Goal: Transaction & Acquisition: Book appointment/travel/reservation

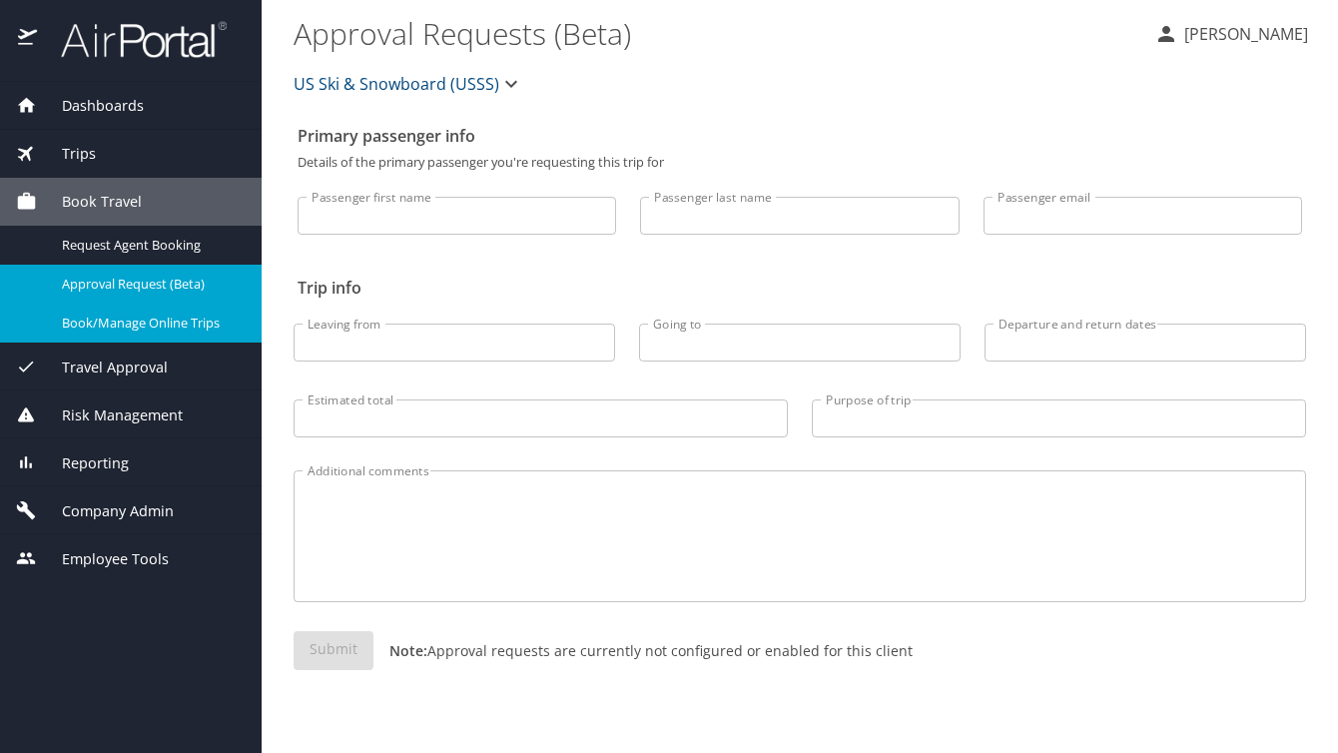
click at [148, 323] on span "Book/Manage Online Trips" at bounding box center [150, 323] width 176 height 19
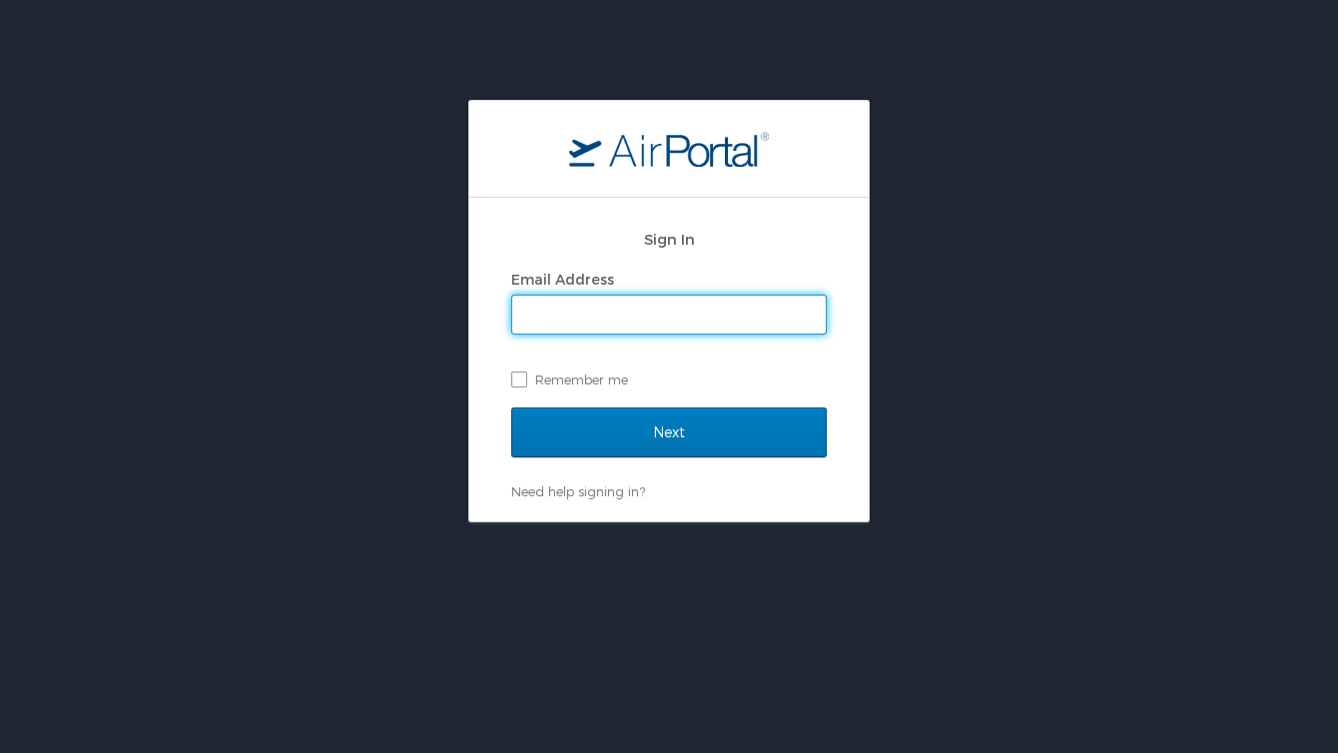
type input "michael.bansmer@usskiandsnowboard.org"
click at [669, 431] on input "Next" at bounding box center [669, 432] width 316 height 50
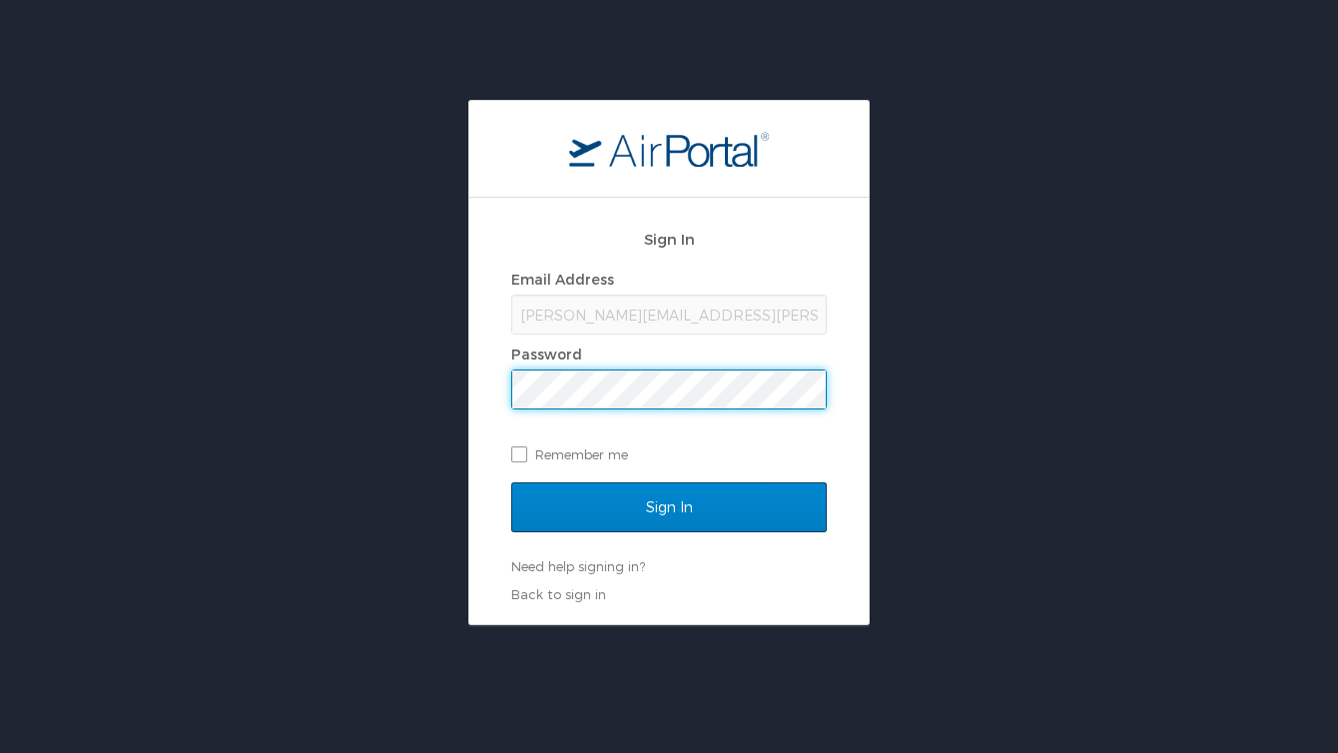
click at [669, 506] on input "Sign In" at bounding box center [669, 507] width 316 height 50
